Goal: Task Accomplishment & Management: Use online tool/utility

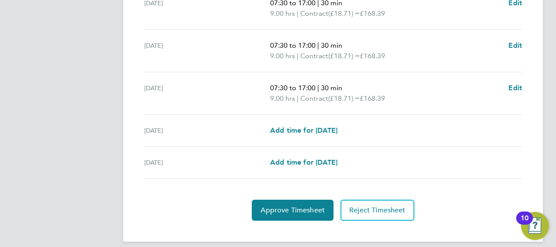
scroll to position [373, 0]
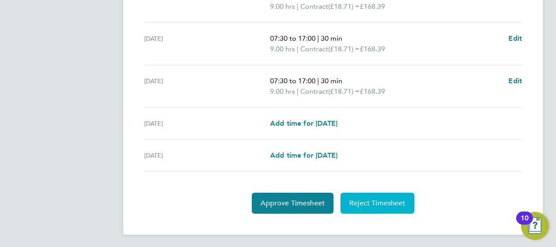
click at [374, 201] on span "Reject Timesheet" at bounding box center [377, 203] width 56 height 9
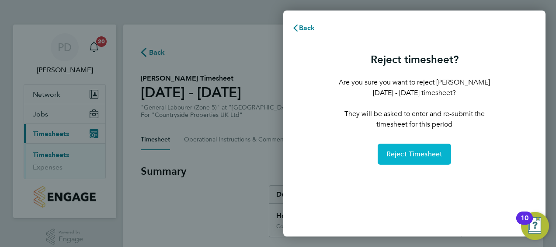
click at [402, 160] on button "Reject Timesheet" at bounding box center [415, 153] width 74 height 21
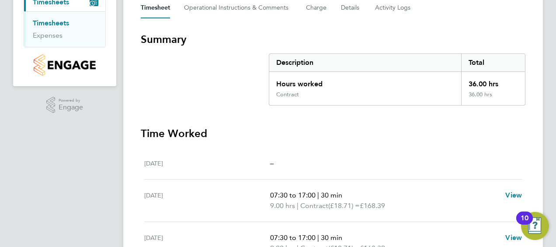
scroll to position [123, 0]
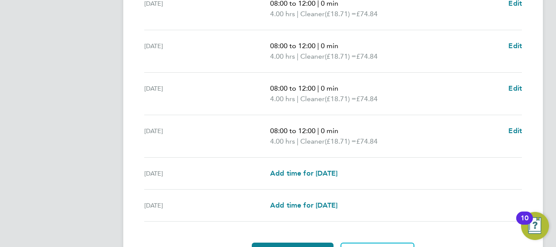
scroll to position [384, 0]
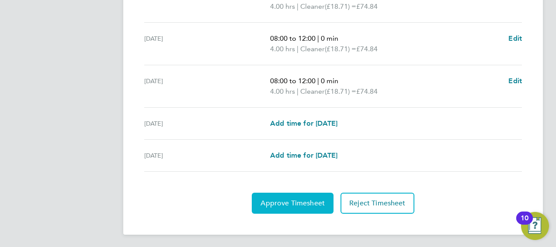
click at [296, 199] on span "Approve Timesheet" at bounding box center [293, 203] width 64 height 9
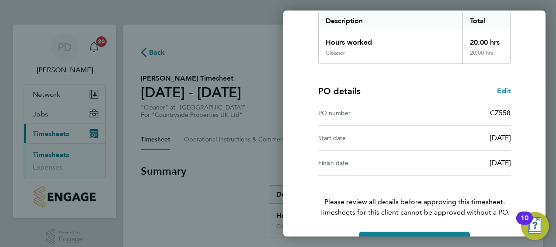
scroll to position [171, 0]
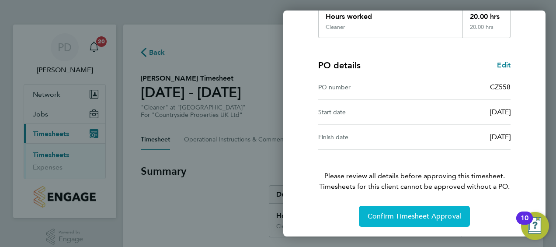
click at [403, 218] on span "Confirm Timesheet Approval" at bounding box center [415, 216] width 94 height 9
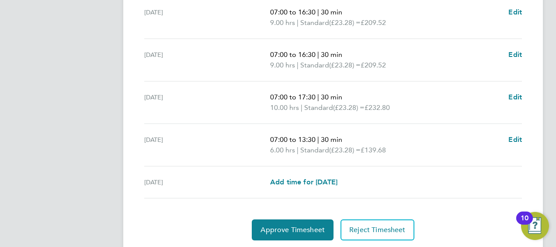
scroll to position [394, 0]
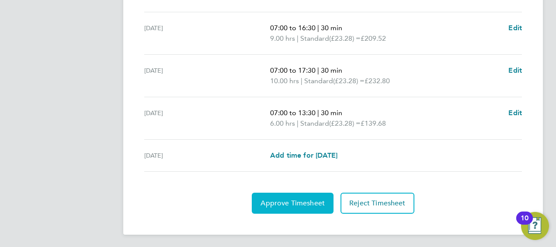
click at [295, 201] on span "Approve Timesheet" at bounding box center [293, 203] width 64 height 9
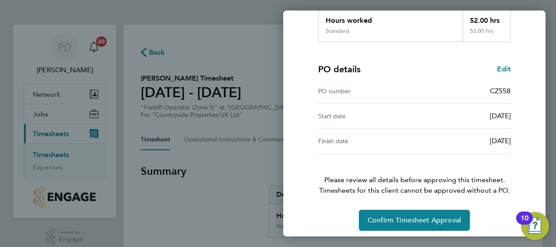
scroll to position [171, 0]
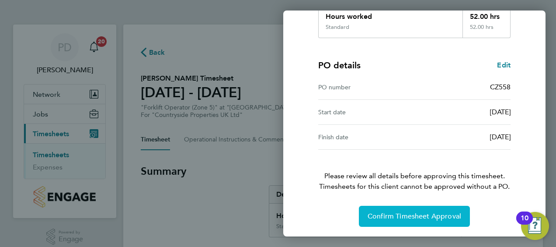
click at [363, 215] on button "Confirm Timesheet Approval" at bounding box center [414, 216] width 111 height 21
